Goal: Task Accomplishment & Management: Manage account settings

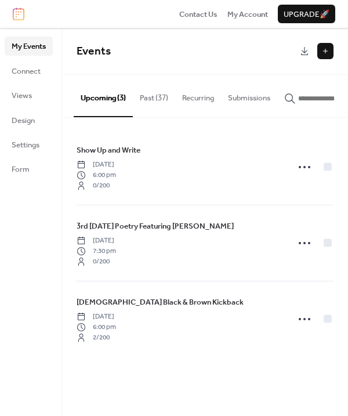
click at [324, 52] on button at bounding box center [325, 51] width 16 height 16
click at [160, 100] on button "Past (37)" at bounding box center [154, 95] width 42 height 41
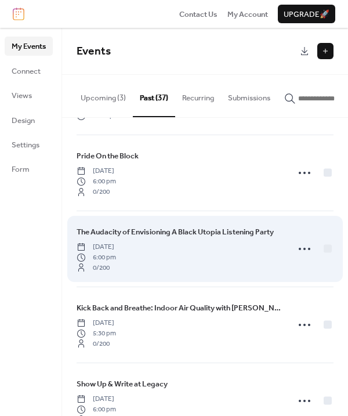
scroll to position [955, 0]
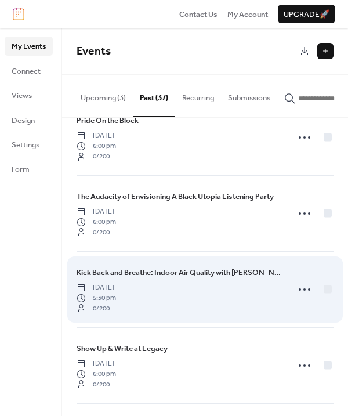
click at [174, 266] on div "Kick Back and Breathe: Indoor Air Quality with [PERSON_NAME] [DATE] 5:30 pm 0 /…" at bounding box center [179, 289] width 205 height 46
